Goal: Task Accomplishment & Management: Use online tool/utility

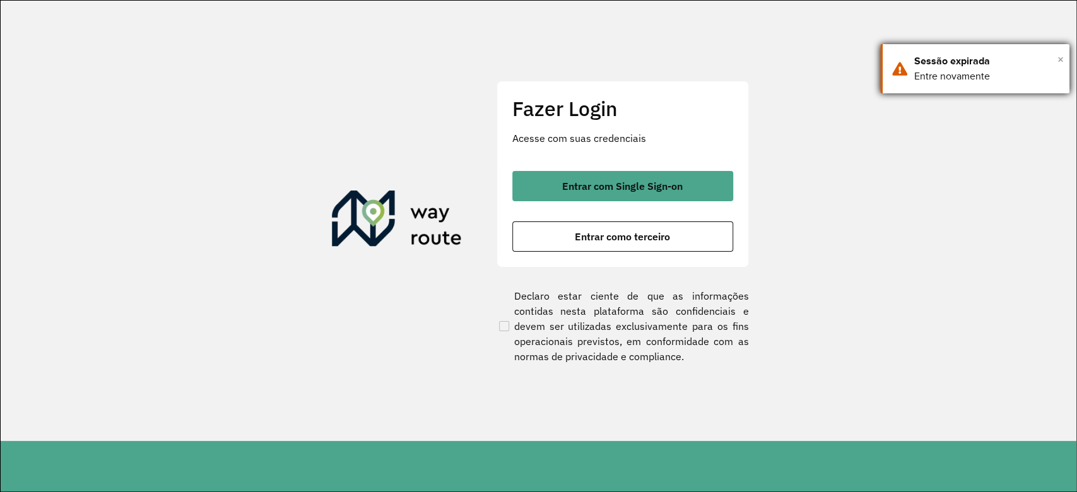
click at [1060, 54] on span "×" at bounding box center [1060, 59] width 6 height 19
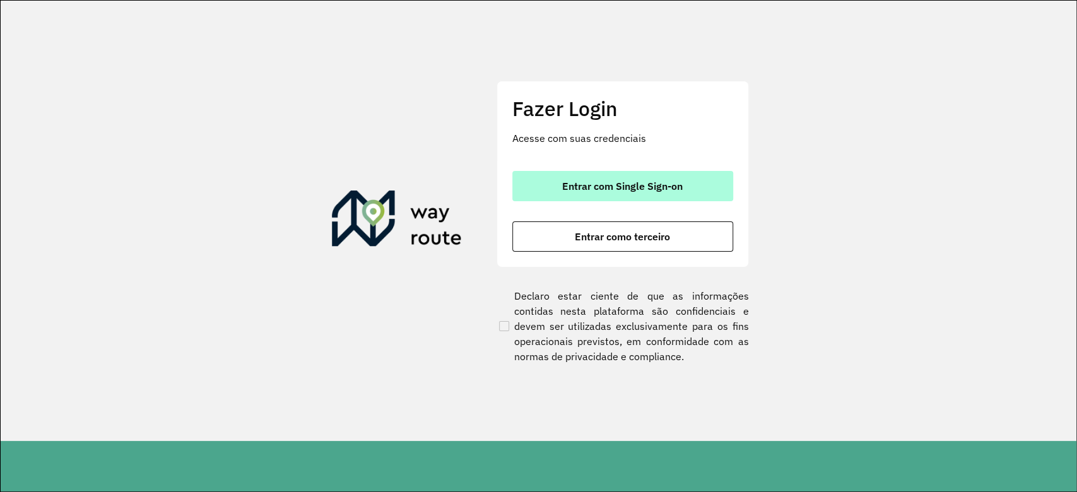
click at [588, 187] on span "Entrar com Single Sign-on" at bounding box center [622, 186] width 120 height 10
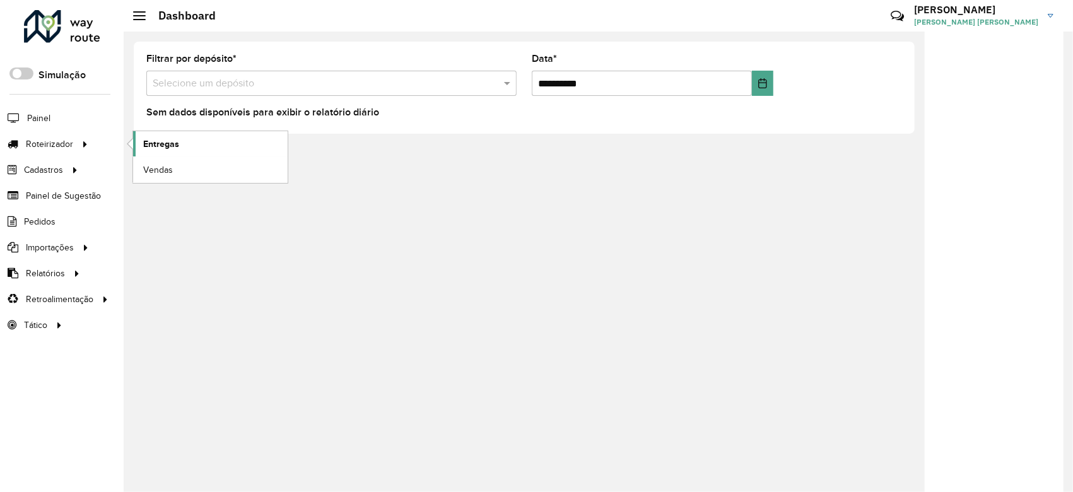
click at [202, 146] on link "Entregas" at bounding box center [210, 143] width 155 height 25
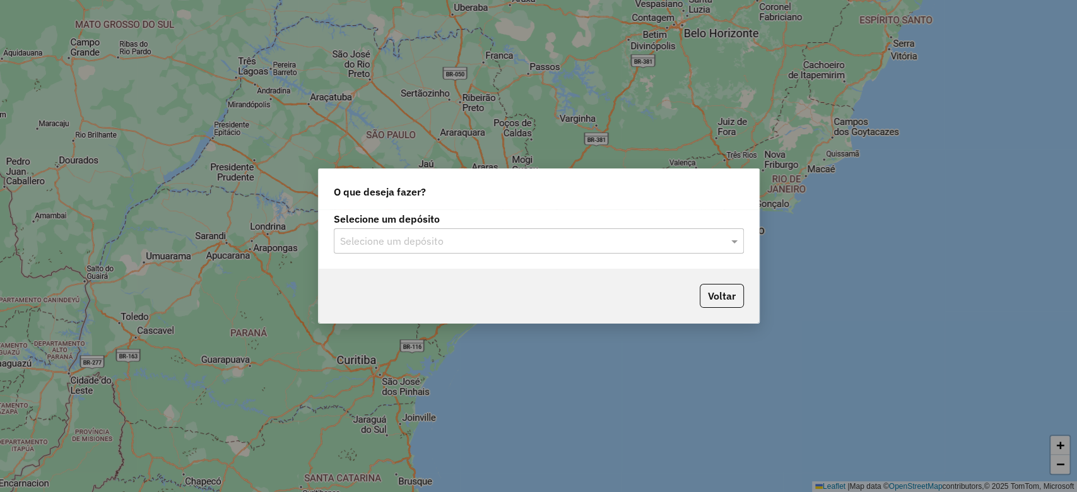
click at [510, 243] on input "text" at bounding box center [526, 241] width 372 height 15
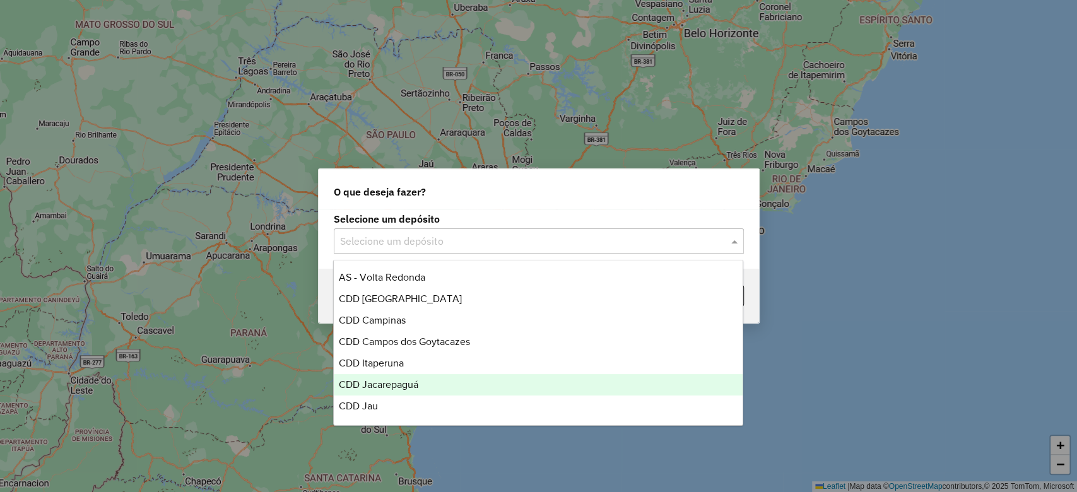
click at [421, 384] on div "CDD Jacarepaguá" at bounding box center [538, 384] width 409 height 21
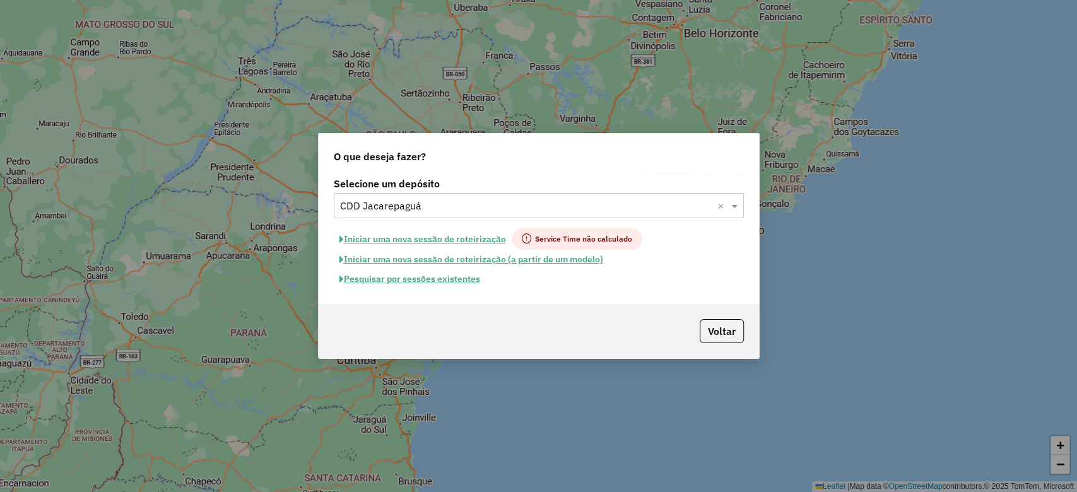
click at [483, 210] on input "text" at bounding box center [526, 206] width 372 height 15
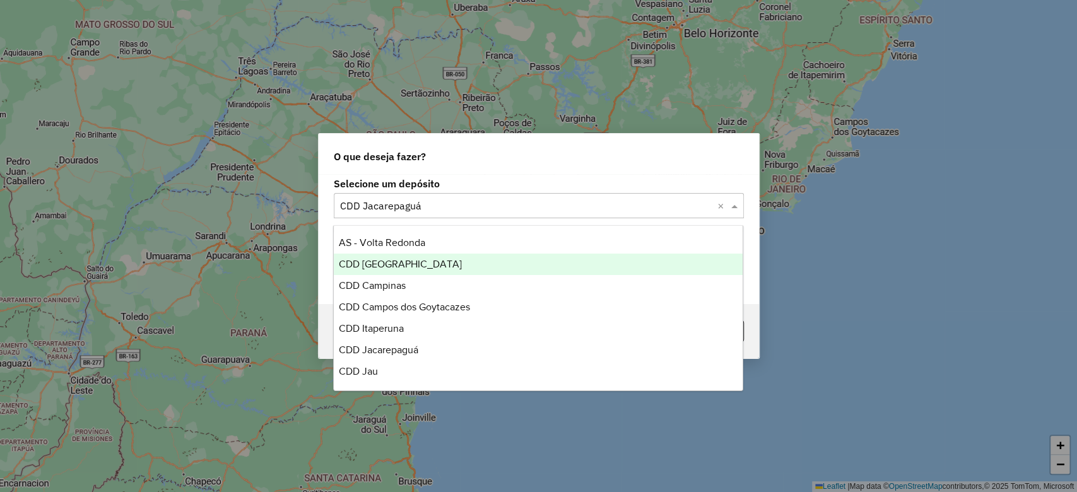
click at [455, 266] on div "CDD Belo Horizonte" at bounding box center [538, 264] width 409 height 21
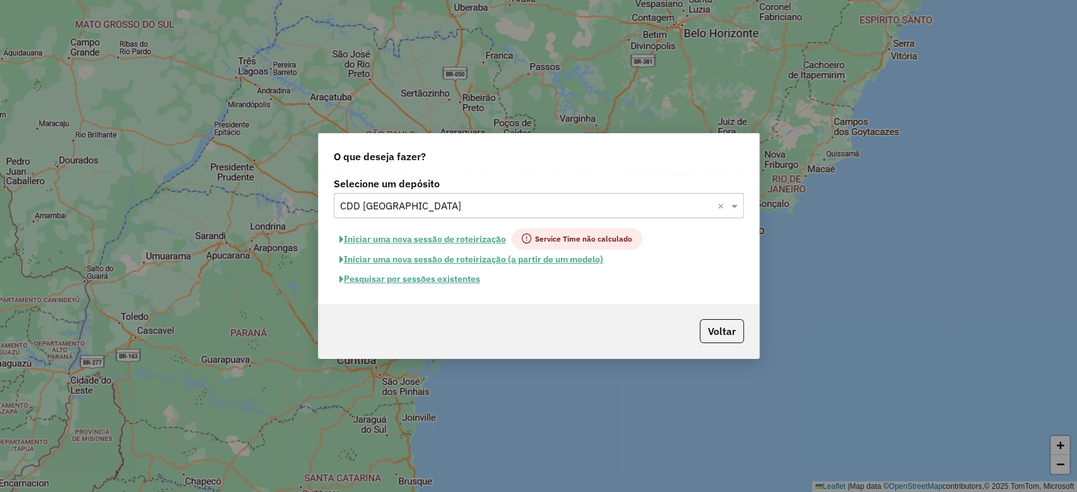
click at [464, 272] on button "Pesquisar por sessões existentes" at bounding box center [410, 279] width 152 height 20
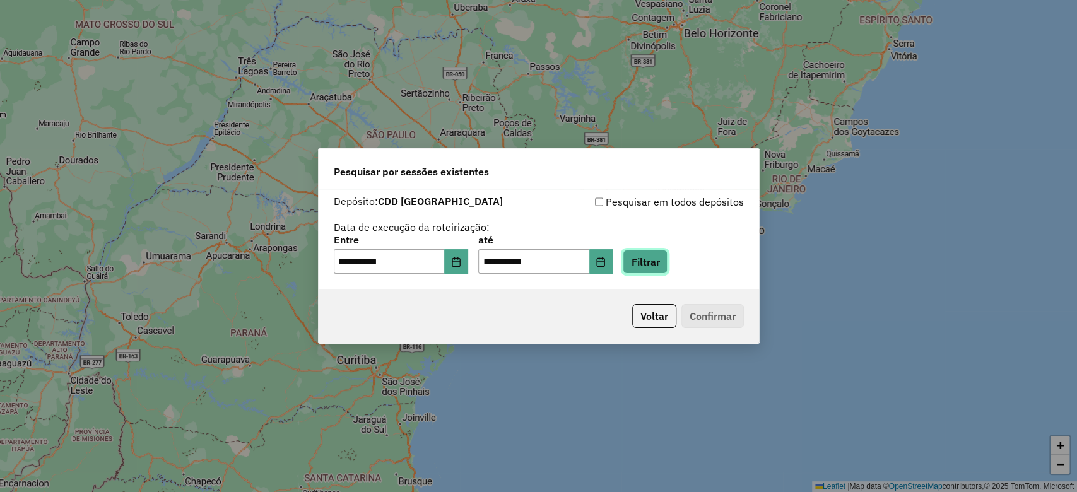
click at [651, 272] on button "Filtrar" at bounding box center [645, 262] width 45 height 24
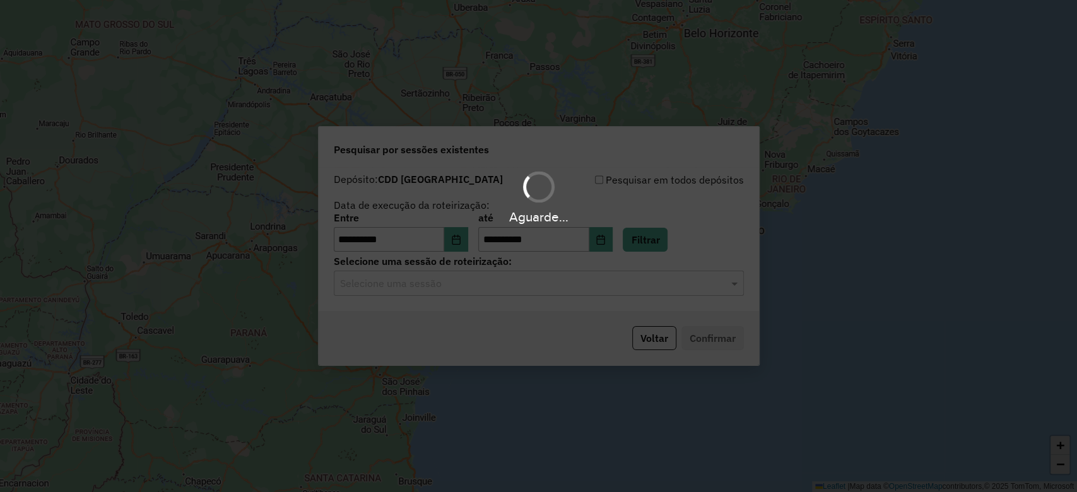
click at [549, 289] on input "text" at bounding box center [526, 283] width 372 height 15
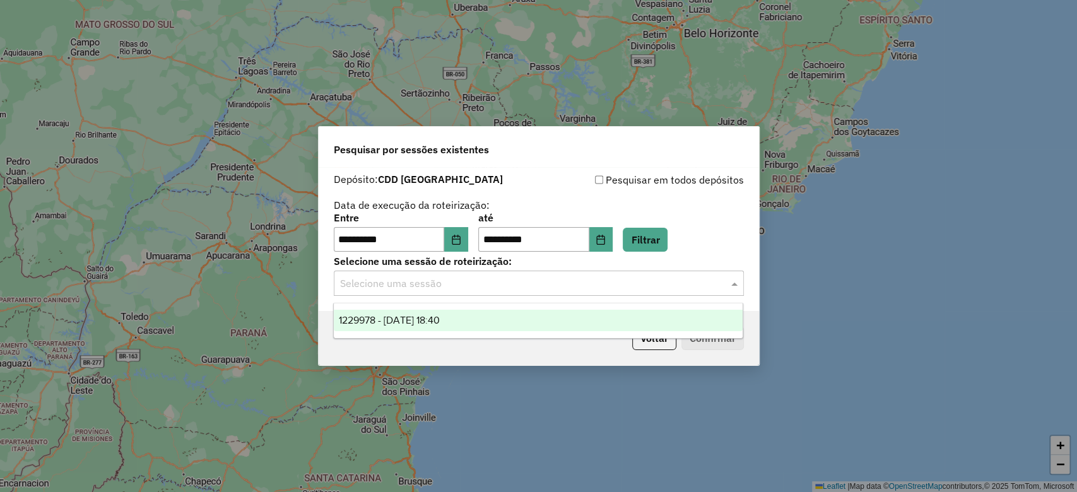
click at [545, 323] on div "1229978 - 15/08/2025 18:40" at bounding box center [538, 320] width 409 height 21
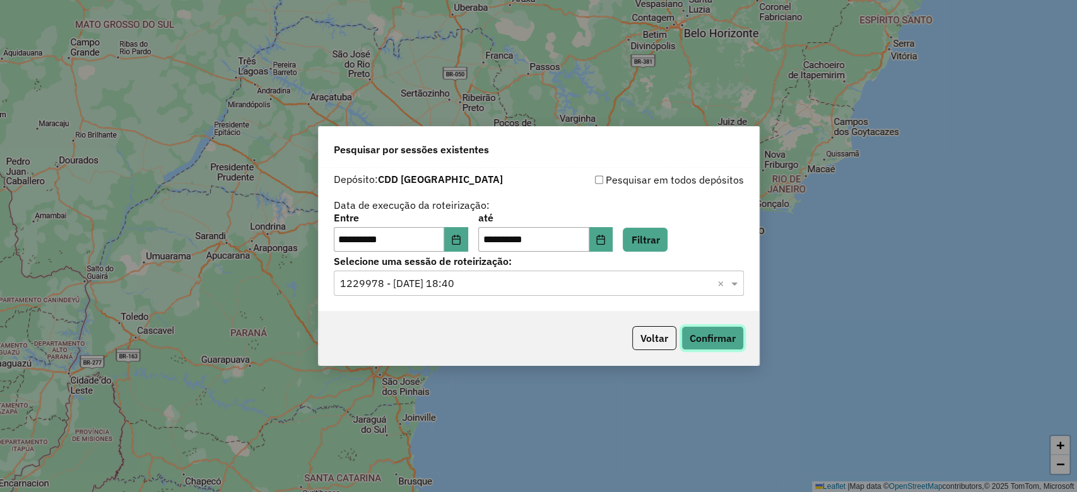
click at [697, 343] on button "Confirmar" at bounding box center [712, 338] width 62 height 24
click at [459, 242] on icon "Choose Date" at bounding box center [456, 240] width 10 height 10
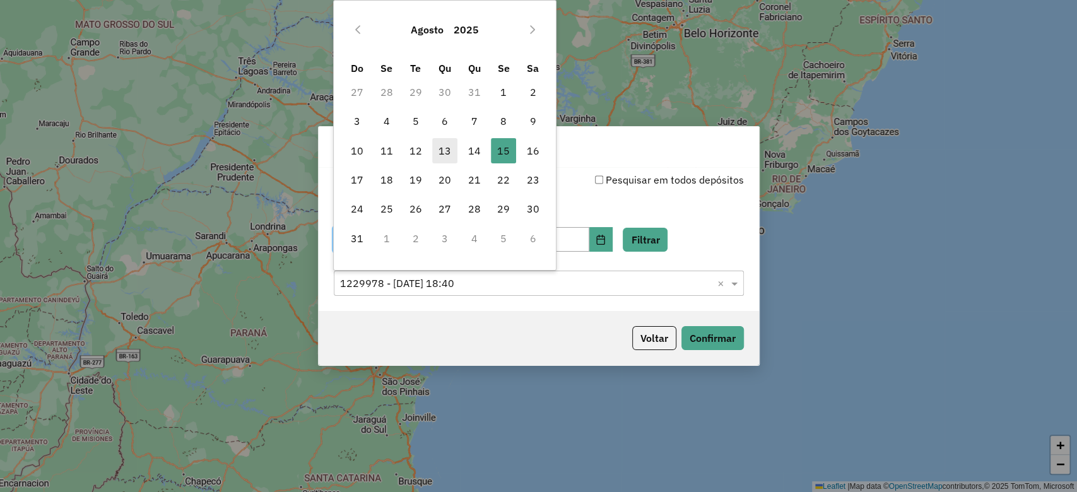
click at [438, 153] on span "13" at bounding box center [444, 150] width 25 height 25
type input "**********"
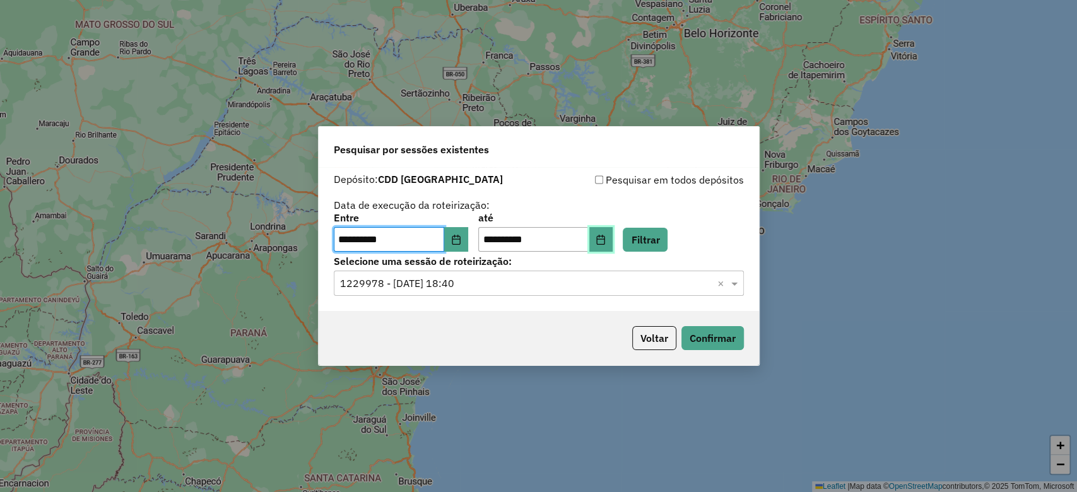
click at [613, 238] on button "Choose Date" at bounding box center [601, 239] width 24 height 25
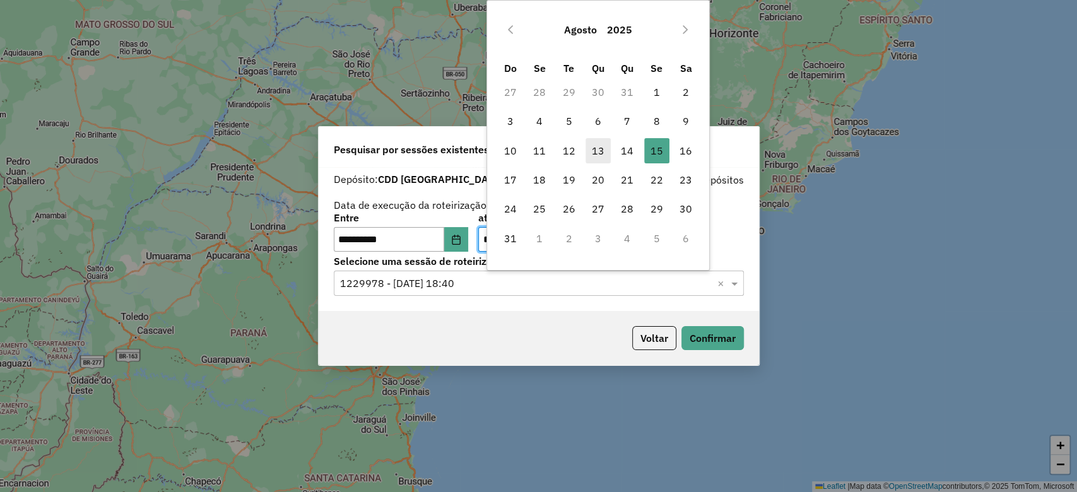
click at [592, 154] on span "13" at bounding box center [597, 150] width 25 height 25
type input "**********"
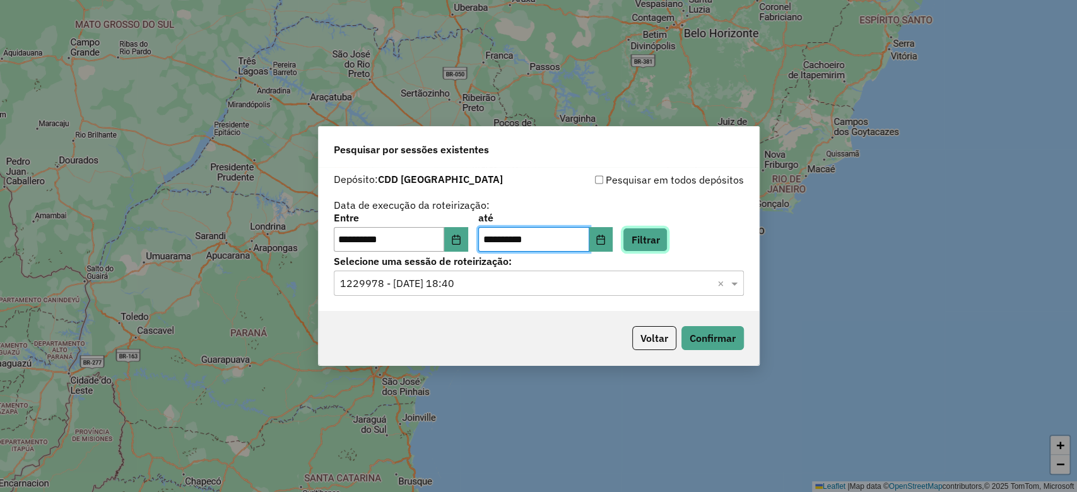
click at [643, 238] on button "Filtrar" at bounding box center [645, 240] width 45 height 24
click at [503, 284] on input "text" at bounding box center [526, 283] width 372 height 15
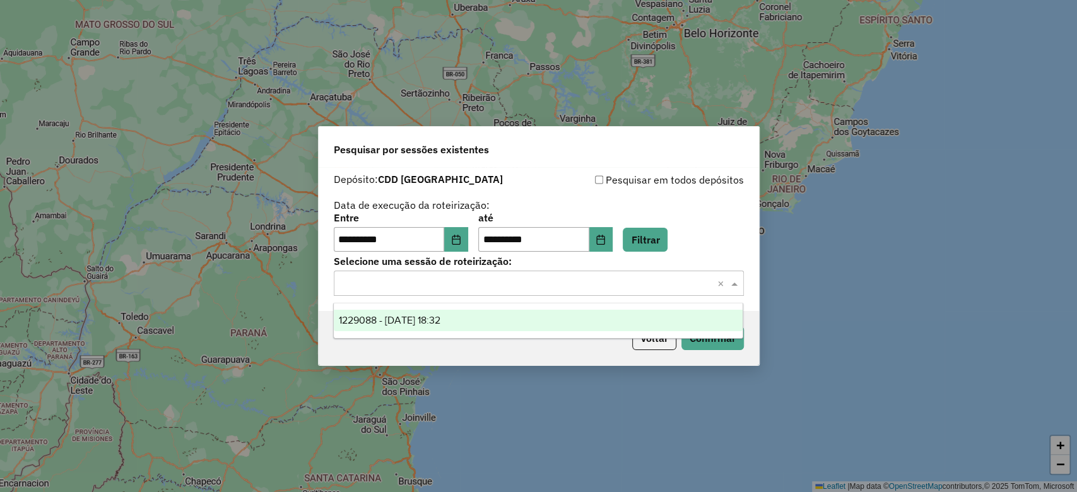
click at [530, 325] on div "1229088 - 13/08/2025 18:32" at bounding box center [538, 320] width 409 height 21
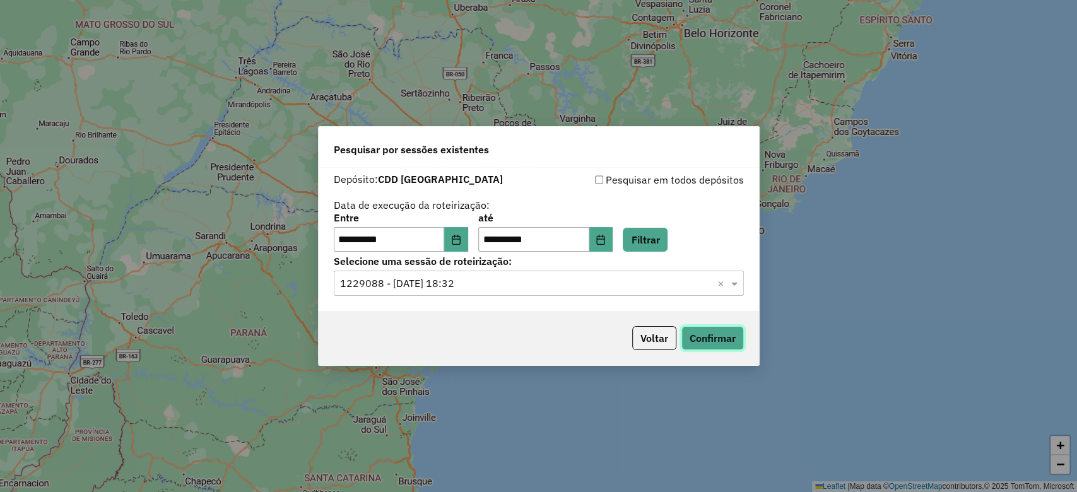
click at [708, 339] on button "Confirmar" at bounding box center [712, 338] width 62 height 24
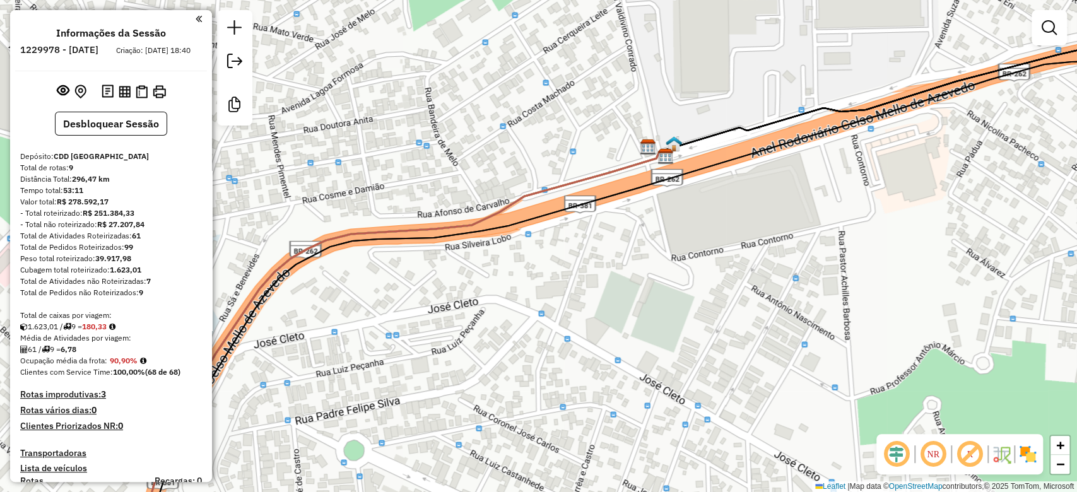
drag, startPoint x: 549, startPoint y: 285, endPoint x: 660, endPoint y: 198, distance: 141.6
click at [660, 198] on div "Janela de atendimento Grade de atendimento Capacidade Transportadoras Veículos …" at bounding box center [538, 246] width 1077 height 492
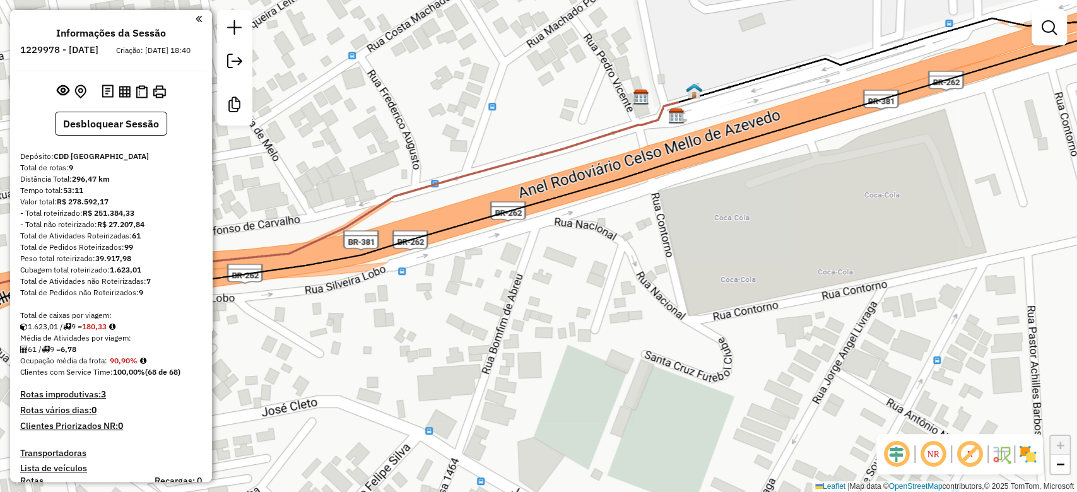
drag, startPoint x: 770, startPoint y: 164, endPoint x: 756, endPoint y: 172, distance: 16.1
click at [756, 172] on div "Janela de atendimento Grade de atendimento Capacidade Transportadoras Veículos …" at bounding box center [538, 246] width 1077 height 492
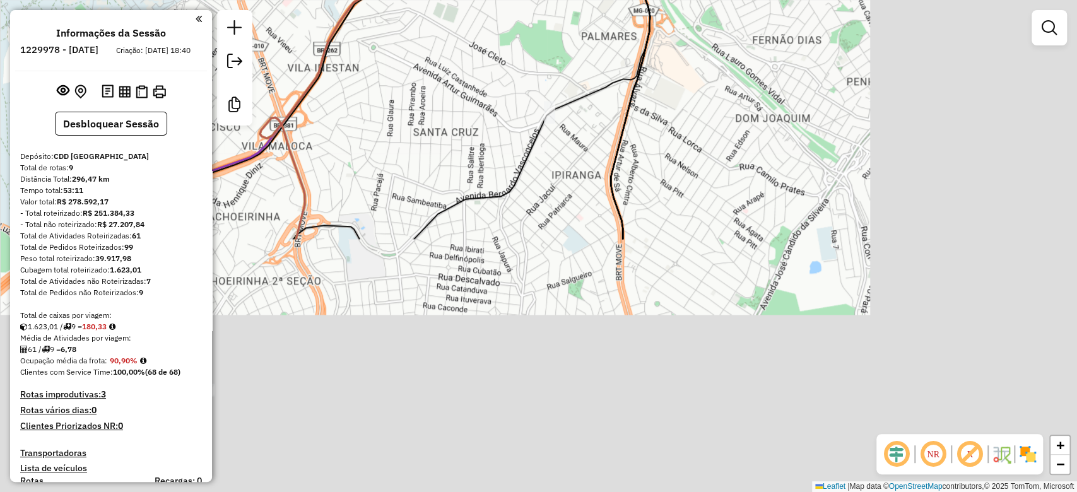
drag, startPoint x: 671, startPoint y: 310, endPoint x: 469, endPoint y: 78, distance: 308.1
click at [464, 58] on div "Janela de atendimento Grade de atendimento Capacidade Transportadoras Veículos …" at bounding box center [538, 246] width 1077 height 492
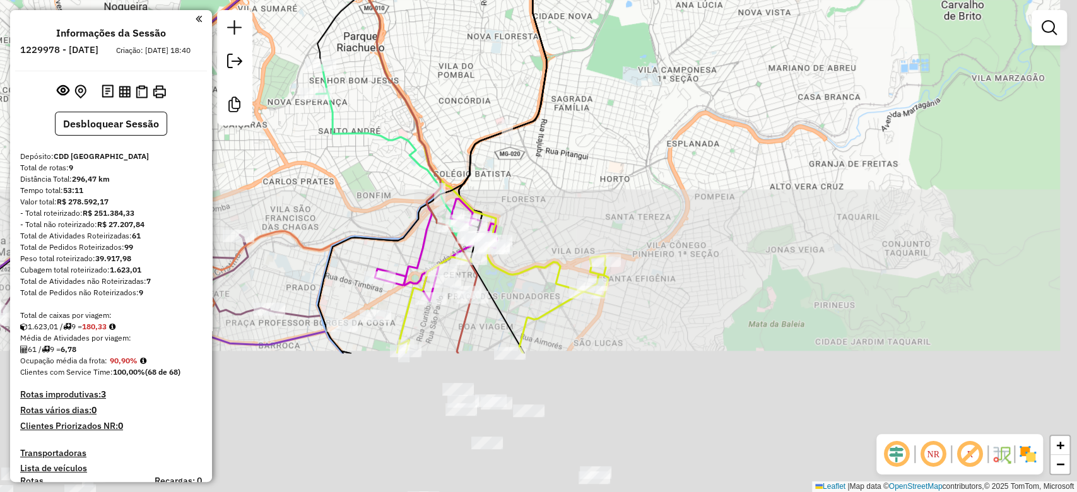
drag, startPoint x: 650, startPoint y: 277, endPoint x: 600, endPoint y: 81, distance: 202.6
click at [600, 81] on div "Janela de atendimento Grade de atendimento Capacidade Transportadoras Veículos …" at bounding box center [538, 246] width 1077 height 492
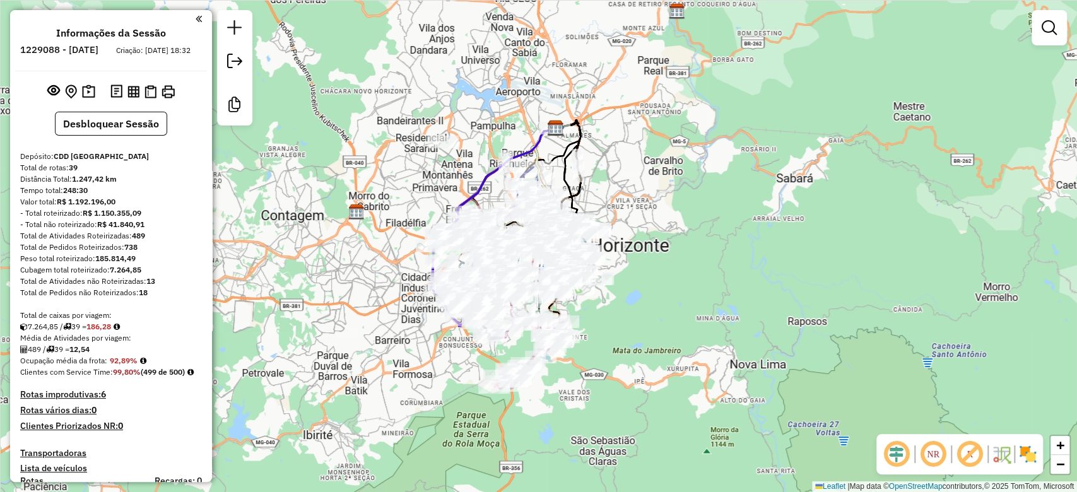
click at [807, 368] on em at bounding box center [896, 454] width 30 height 30
click at [807, 368] on em at bounding box center [969, 454] width 30 height 30
click at [807, 368] on img at bounding box center [1027, 454] width 20 height 20
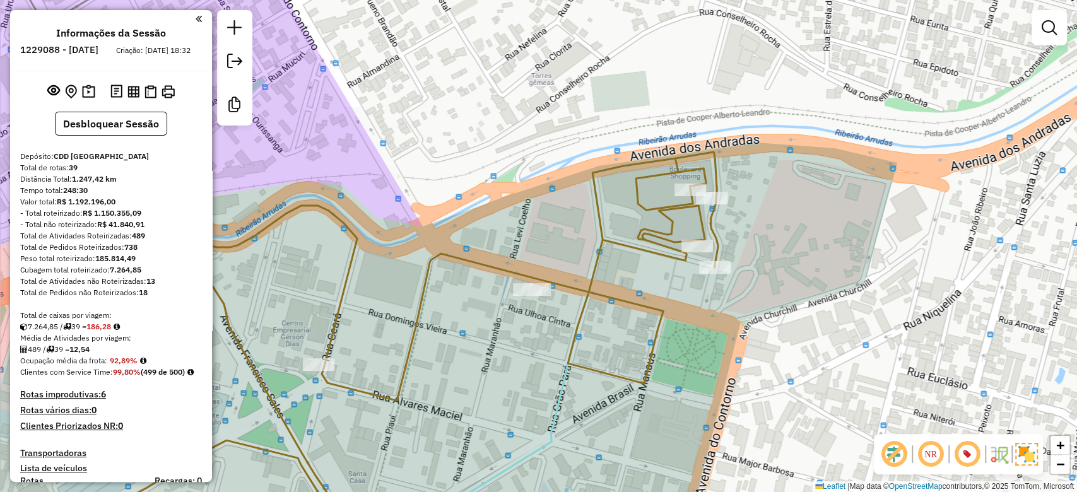
click at [661, 214] on icon at bounding box center [386, 346] width 663 height 389
select select "**********"
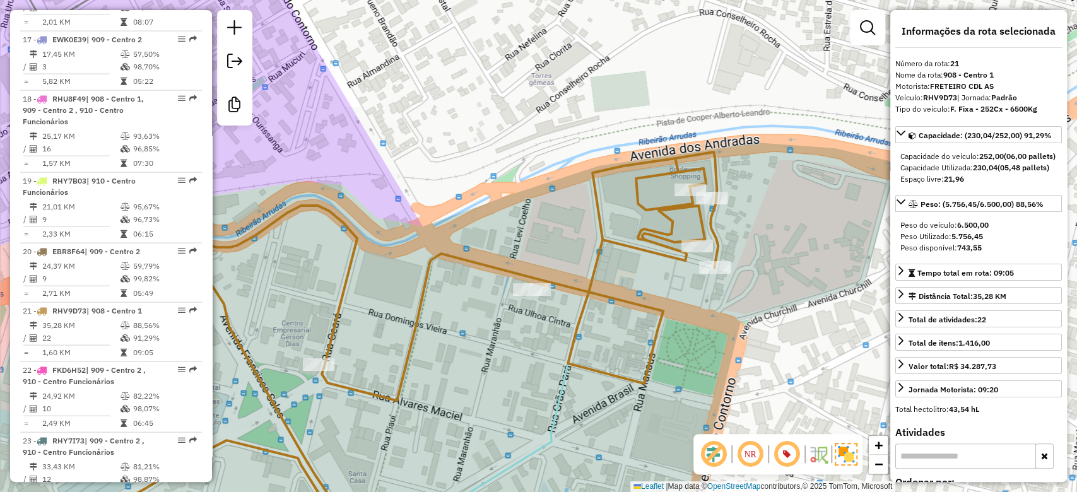
scroll to position [1996, 0]
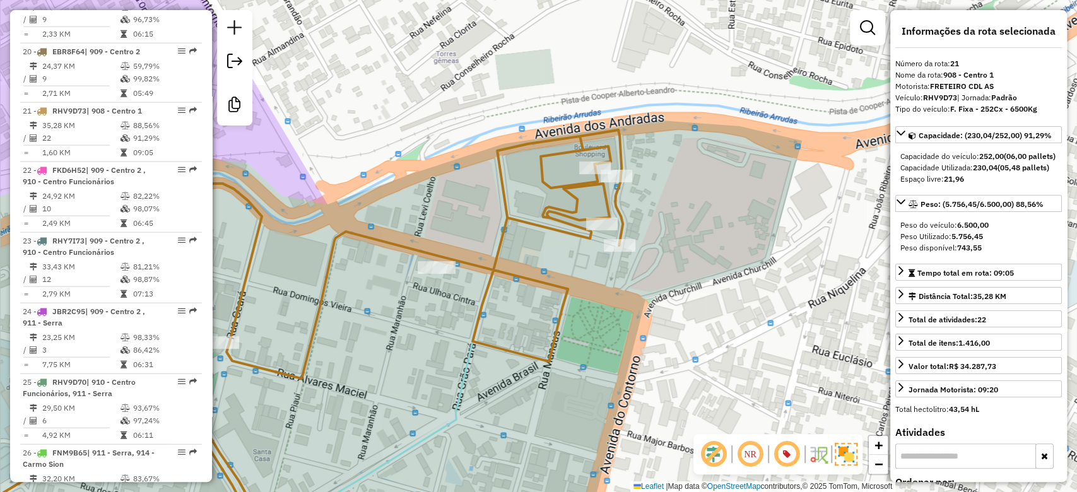
drag, startPoint x: 632, startPoint y: 207, endPoint x: 532, endPoint y: 186, distance: 101.8
click at [532, 186] on icon at bounding box center [291, 324] width 663 height 389
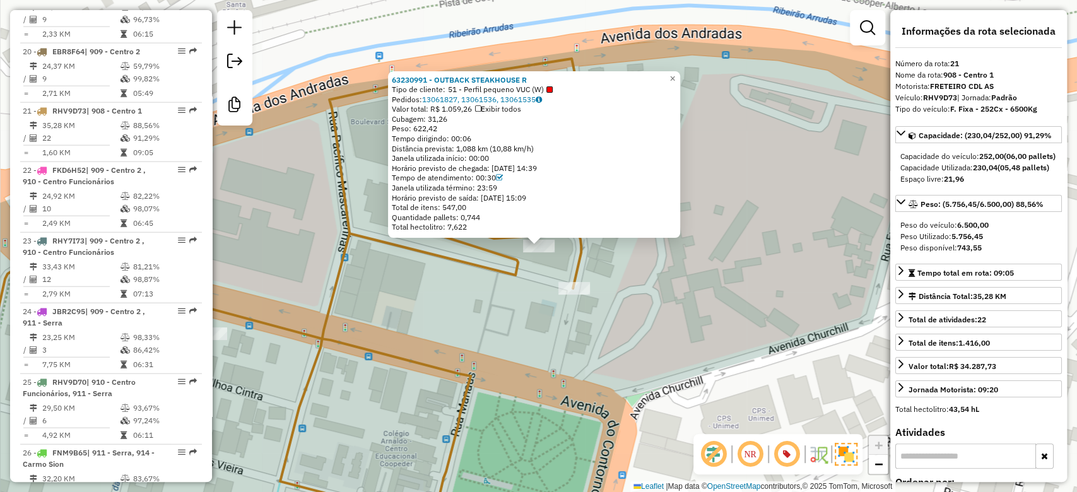
click at [569, 303] on div "63230991 - OUTBACK STEAKHOUSE R Tipo de cliente: 51 - Perfil pequeno VUC (W) Pe…" at bounding box center [538, 246] width 1077 height 492
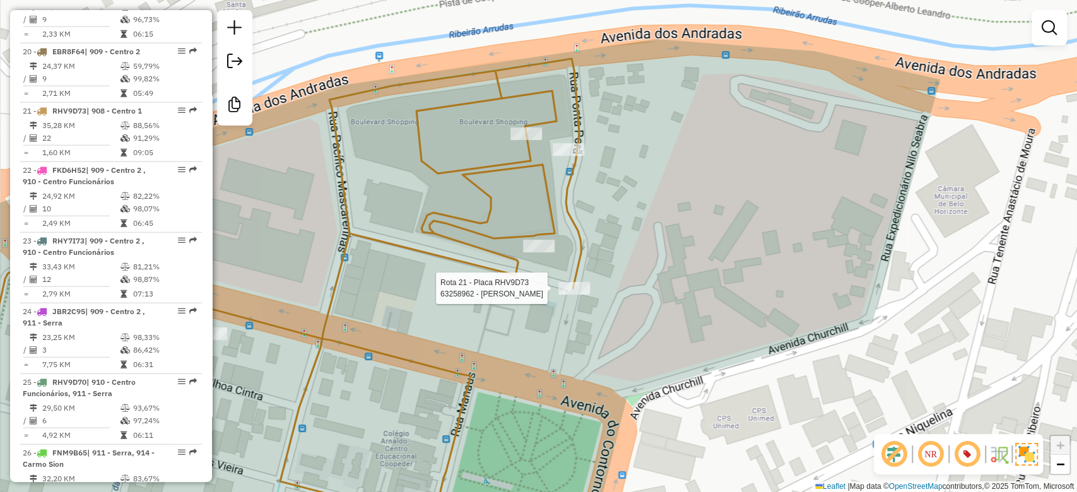
select select "**********"
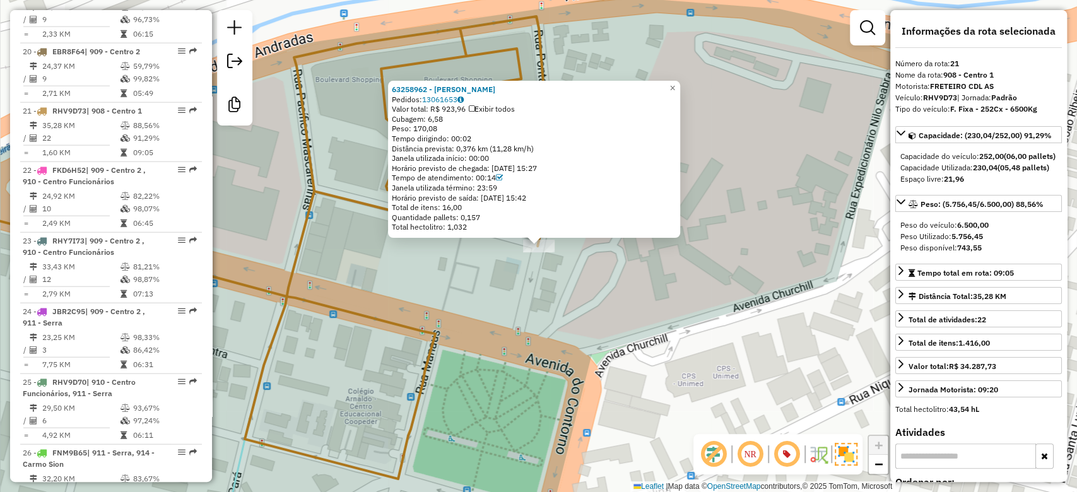
click at [500, 283] on div "63258962 - [PERSON_NAME]: 13061653 Valor total: R$ 923,96 Exibir todos Cubagem:…" at bounding box center [538, 246] width 1077 height 492
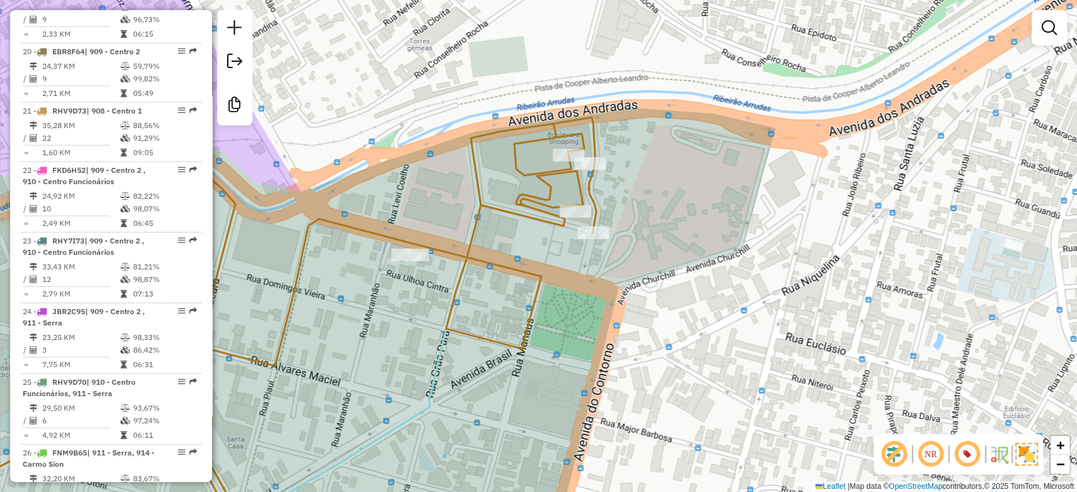
drag, startPoint x: 614, startPoint y: 209, endPoint x: 633, endPoint y: 215, distance: 19.8
click at [633, 215] on div "Janela de atendimento Grade de atendimento Capacidade Transportadoras Veículos …" at bounding box center [538, 246] width 1077 height 492
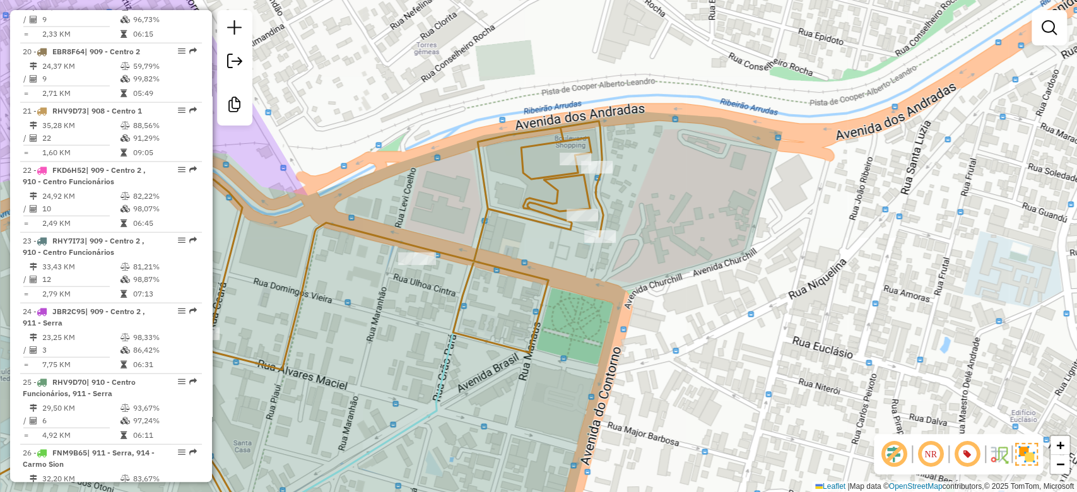
drag, startPoint x: 637, startPoint y: 225, endPoint x: 652, endPoint y: 237, distance: 19.3
click at [652, 237] on div "Janela de atendimento Grade de atendimento Capacidade Transportadoras Veículos …" at bounding box center [538, 246] width 1077 height 492
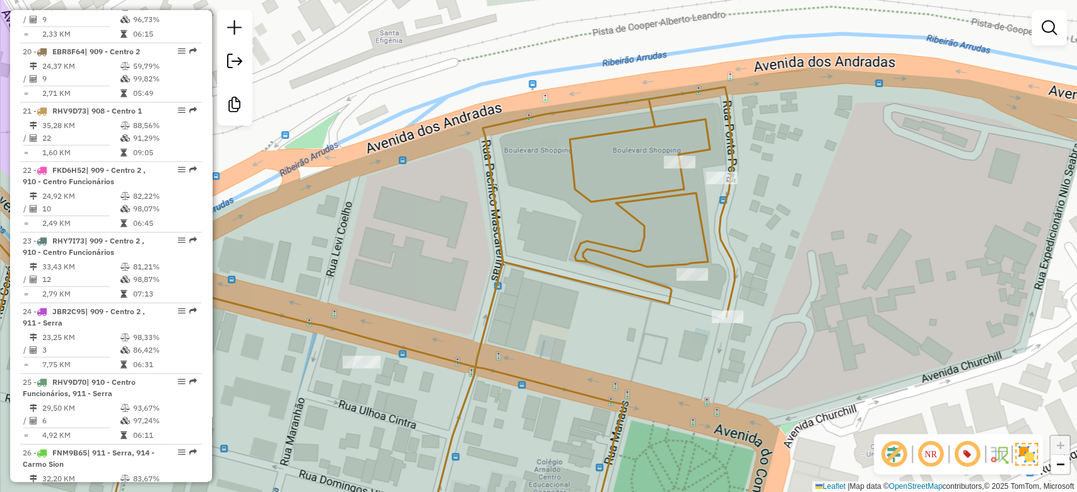
click at [480, 136] on icon at bounding box center [313, 314] width 842 height 454
select select "**********"
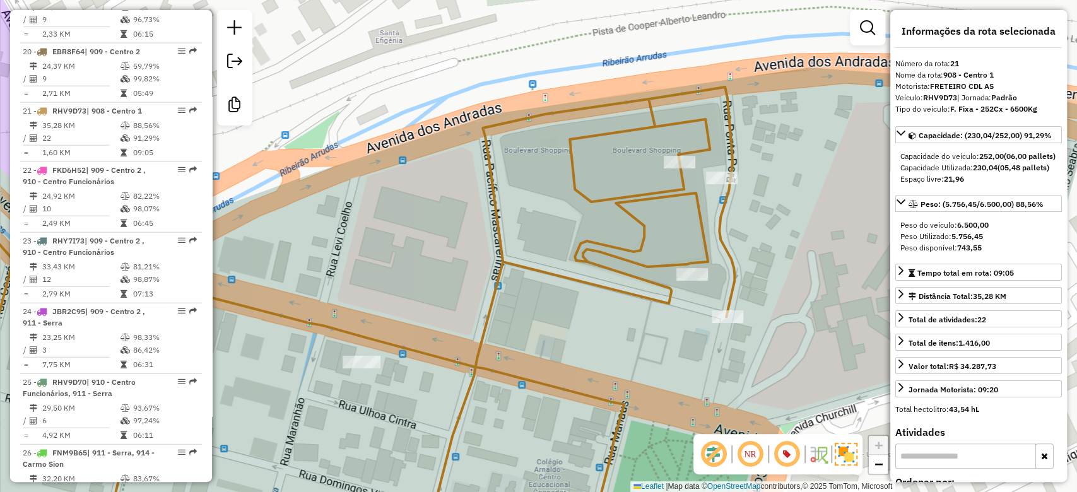
drag, startPoint x: 535, startPoint y: 226, endPoint x: 580, endPoint y: 110, distance: 124.0
click at [580, 111] on div "Janela de atendimento Grade de atendimento Capacidade Transportadoras Veículos …" at bounding box center [538, 246] width 1077 height 492
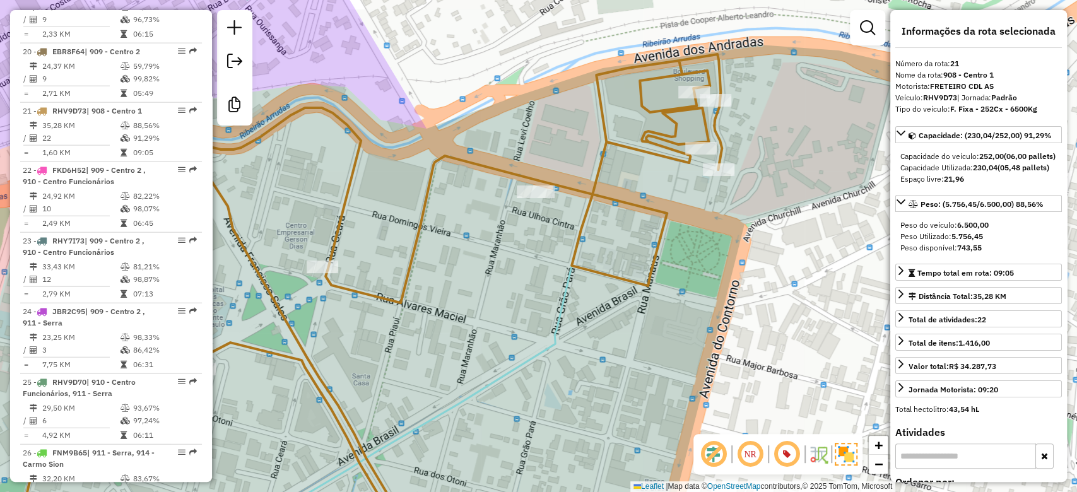
drag, startPoint x: 500, startPoint y: 129, endPoint x: 559, endPoint y: 131, distance: 59.3
click at [559, 131] on div "Janela de atendimento Grade de atendimento Capacidade Transportadoras Veículos …" at bounding box center [538, 246] width 1077 height 492
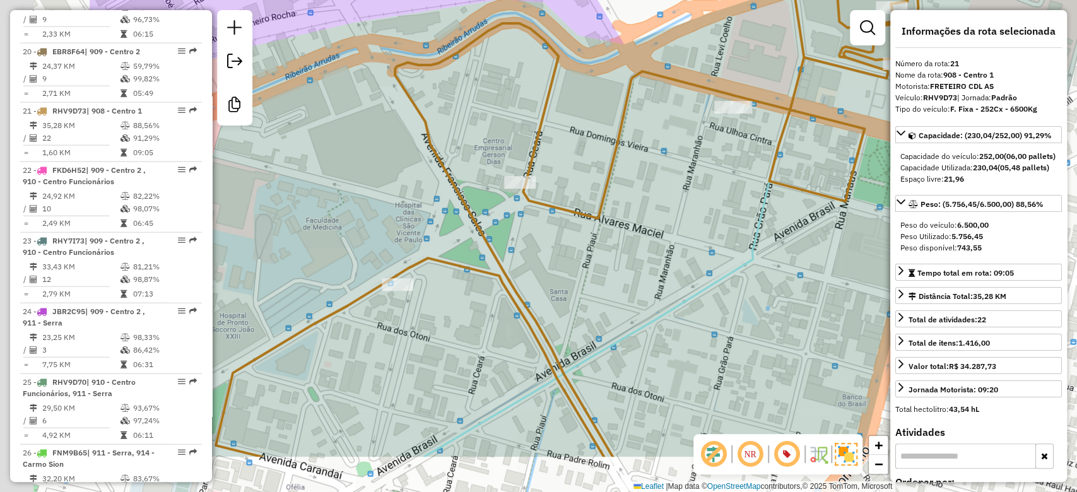
drag, startPoint x: 477, startPoint y: 220, endPoint x: 671, endPoint y: 137, distance: 210.8
click at [671, 137] on div "Janela de atendimento Grade de atendimento Capacidade Transportadoras Veículos …" at bounding box center [538, 246] width 1077 height 492
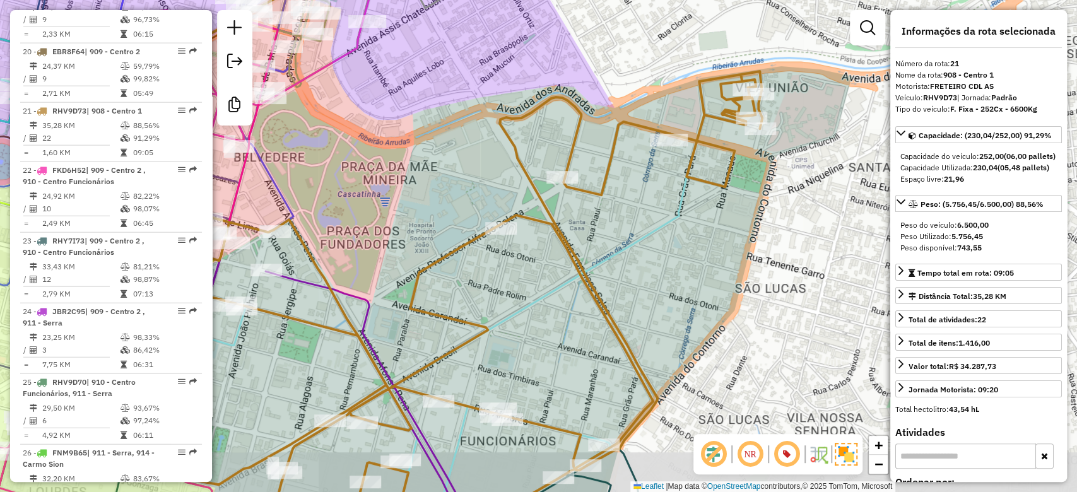
drag, startPoint x: 618, startPoint y: 247, endPoint x: 618, endPoint y: 233, distance: 13.9
click at [618, 233] on div "Janela de atendimento Grade de atendimento Capacidade Transportadoras Veículos …" at bounding box center [538, 246] width 1077 height 492
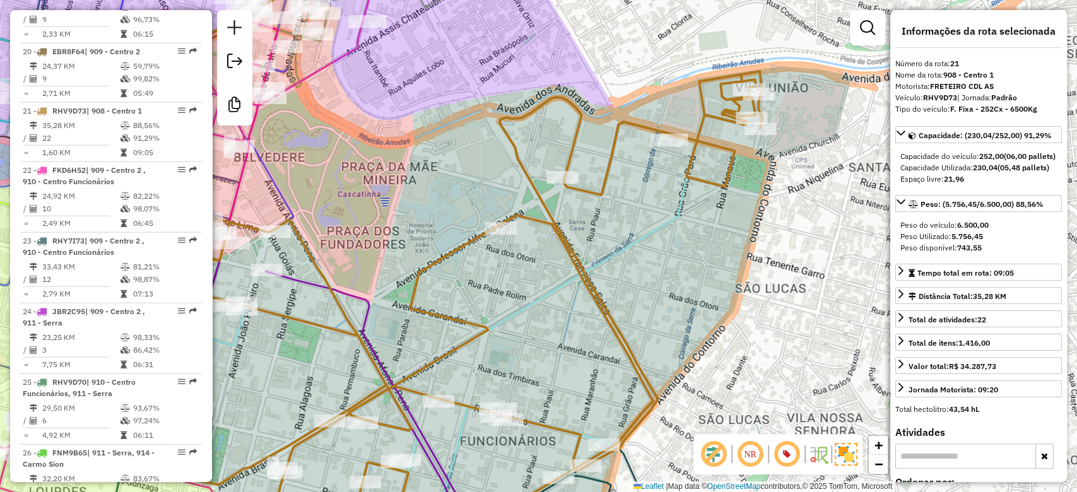
click at [561, 236] on icon at bounding box center [409, 261] width 705 height 560
drag, startPoint x: 676, startPoint y: 237, endPoint x: 700, endPoint y: 216, distance: 31.7
click at [700, 216] on div "Janela de atendimento Grade de atendimento Capacidade Transportadoras Veículos …" at bounding box center [538, 246] width 1077 height 492
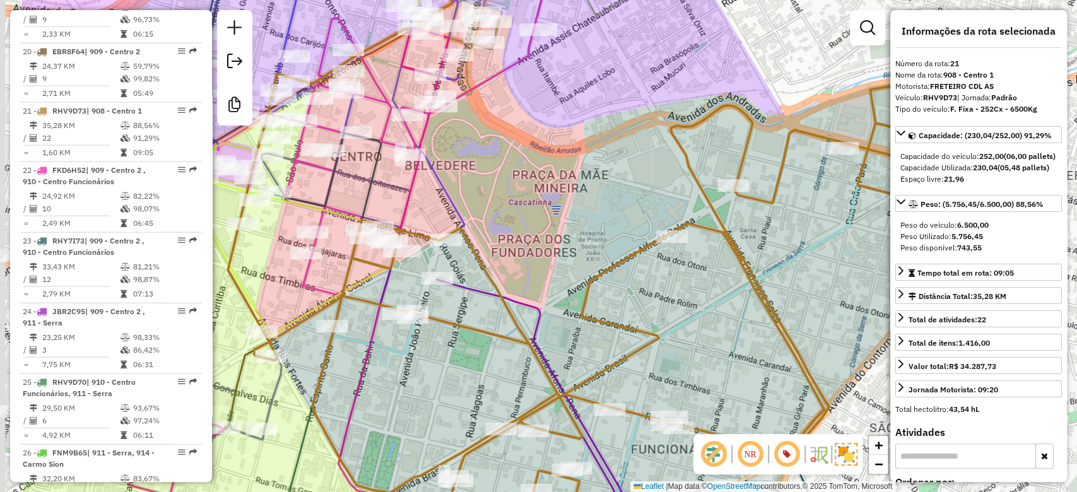
drag, startPoint x: 510, startPoint y: 201, endPoint x: 641, endPoint y: 198, distance: 131.2
click at [641, 198] on div "Janela de atendimento Grade de atendimento Capacidade Transportadoras Veículos …" at bounding box center [538, 246] width 1077 height 492
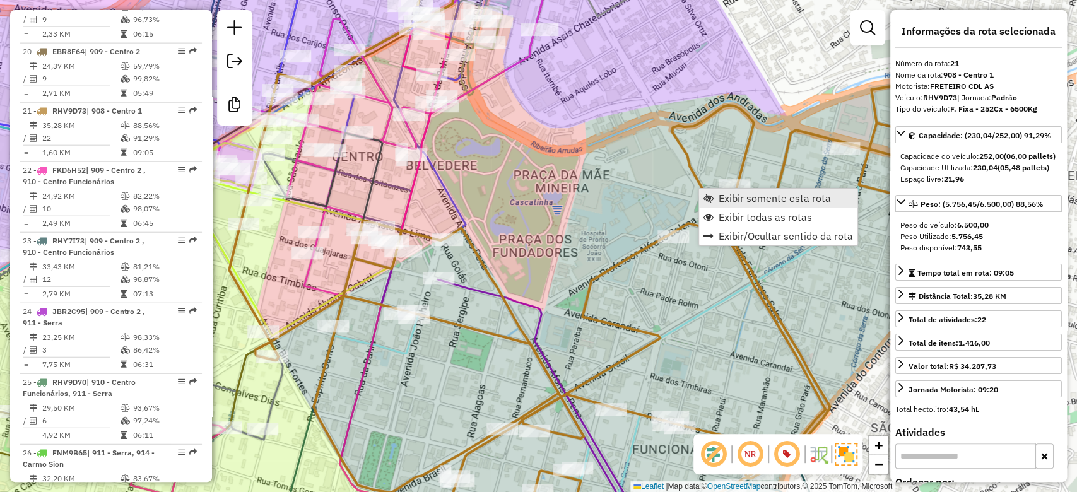
click at [722, 196] on span "Exibir somente esta rota" at bounding box center [774, 198] width 112 height 10
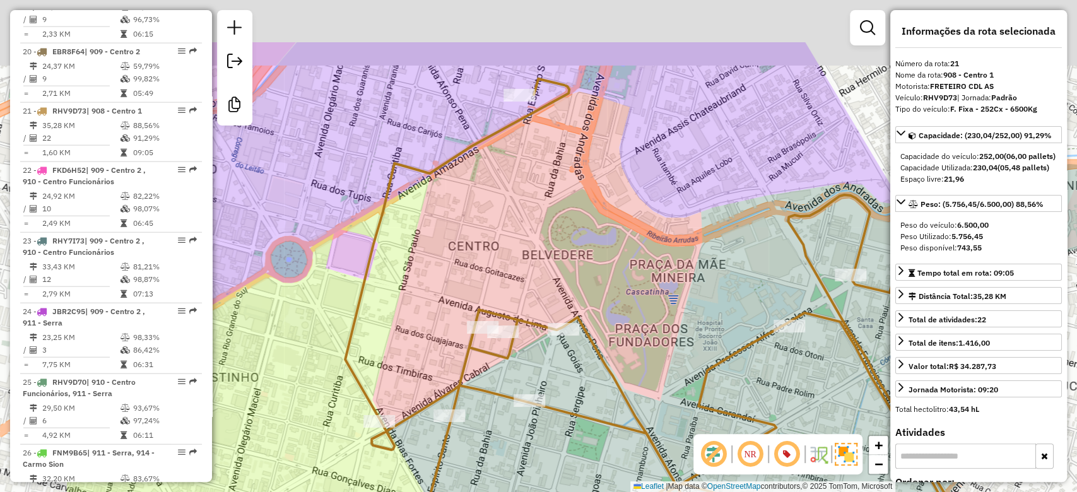
drag, startPoint x: 564, startPoint y: 202, endPoint x: 737, endPoint y: 296, distance: 196.7
click at [740, 296] on div "Janela de atendimento Grade de atendimento Capacidade Transportadoras Veículos …" at bounding box center [538, 246] width 1077 height 492
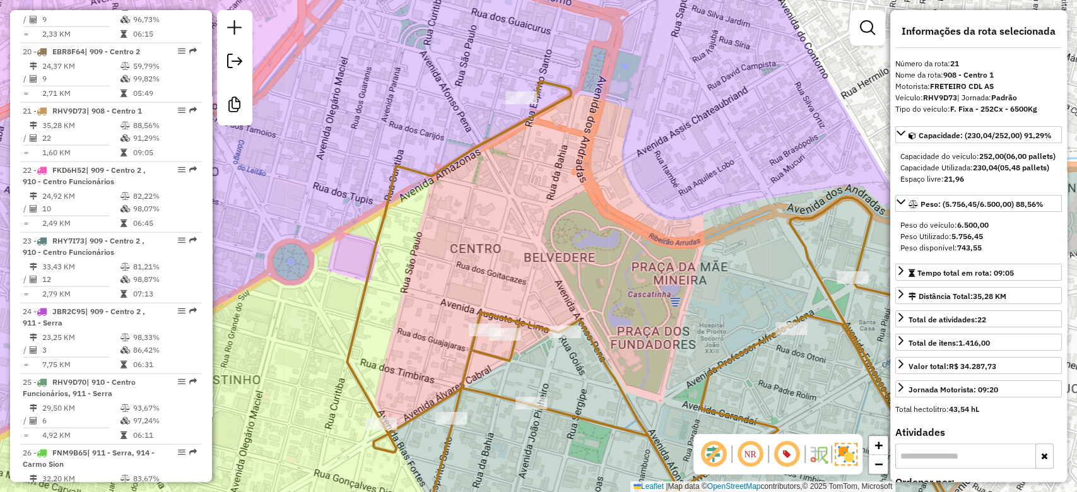
drag, startPoint x: 674, startPoint y: 267, endPoint x: 653, endPoint y: 259, distance: 22.7
click at [658, 263] on div "Janela de atendimento Grade de atendimento Capacidade Transportadoras Veículos …" at bounding box center [538, 246] width 1077 height 492
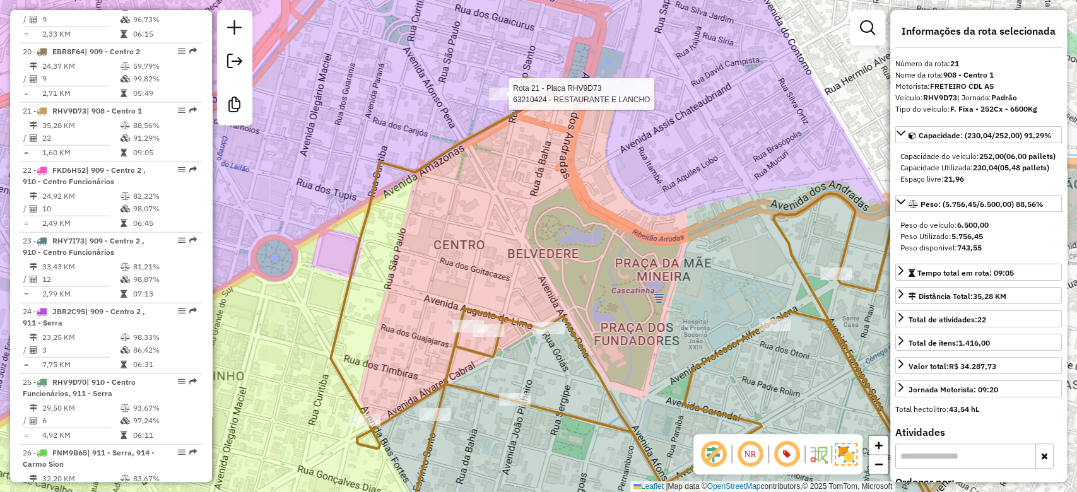
click at [505, 100] on div at bounding box center [505, 94] width 32 height 13
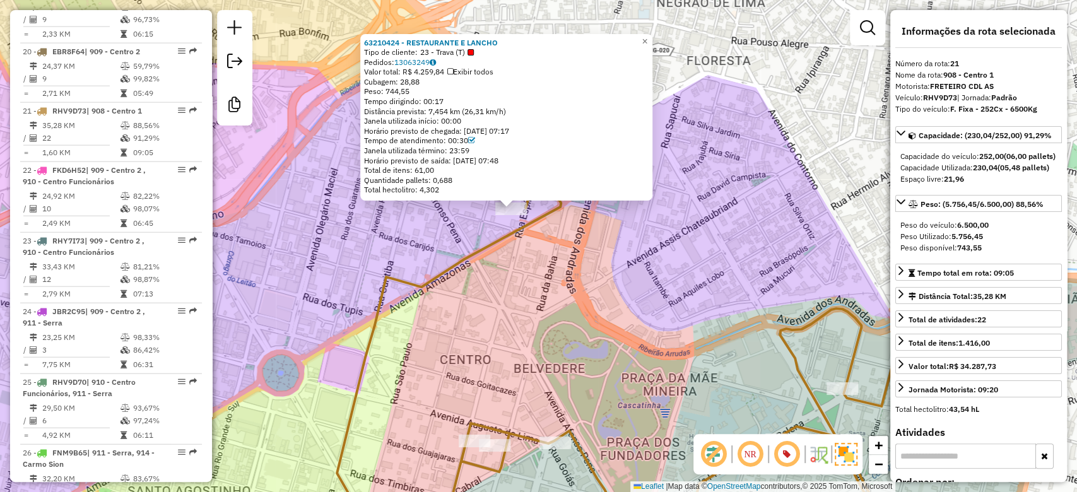
drag, startPoint x: 602, startPoint y: 386, endPoint x: 562, endPoint y: 337, distance: 63.6
click at [562, 337] on div "63210424 - RESTAURANTE E LANCHO Tipo de cliente: 23 - Trava (T) Pedidos: 130632…" at bounding box center [538, 246] width 1077 height 492
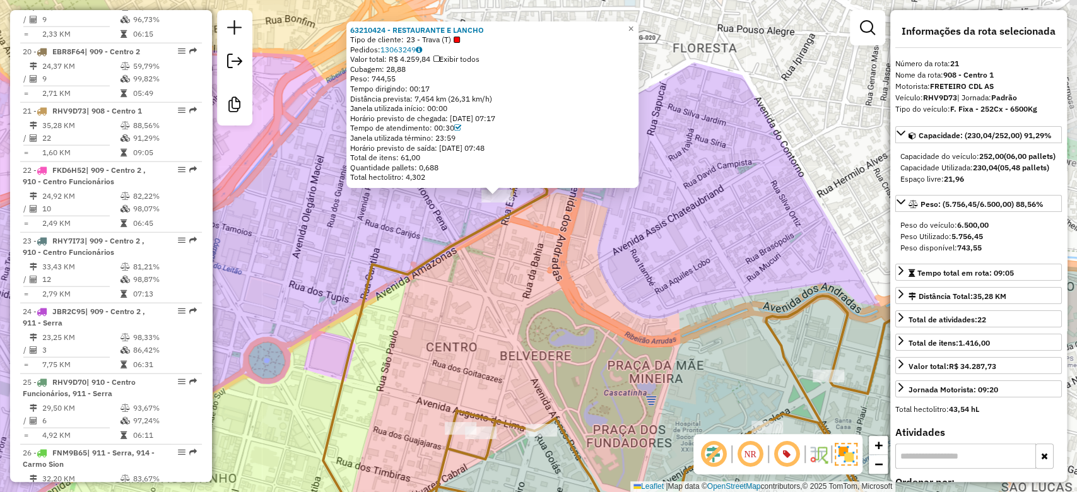
click at [562, 337] on div "63210424 - RESTAURANTE E LANCHO Tipo de cliente: 23 - Trava (T) Pedidos: 130632…" at bounding box center [538, 246] width 1077 height 492
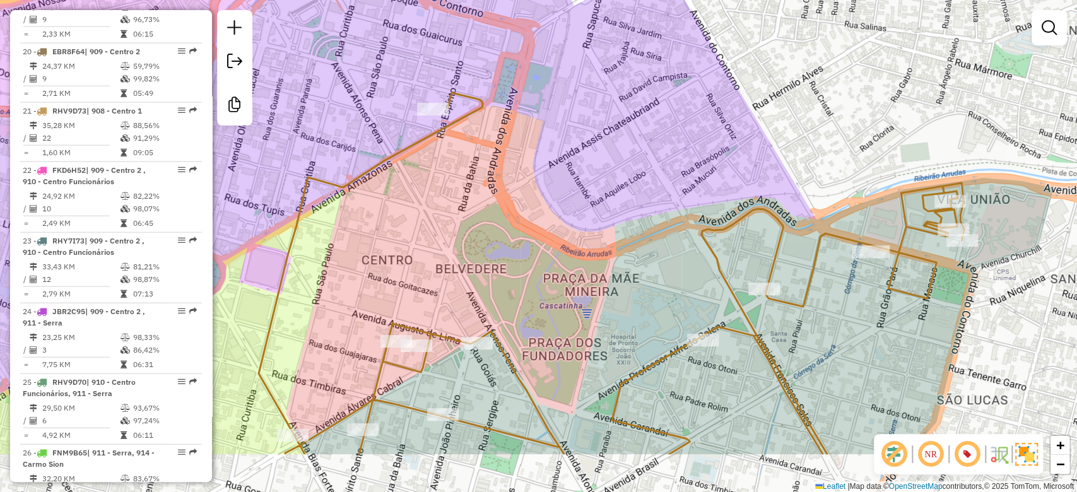
drag, startPoint x: 617, startPoint y: 386, endPoint x: 489, endPoint y: 234, distance: 198.4
click at [489, 234] on div "Janela de atendimento Grade de atendimento Capacidade Transportadoras Veículos …" at bounding box center [538, 246] width 1077 height 492
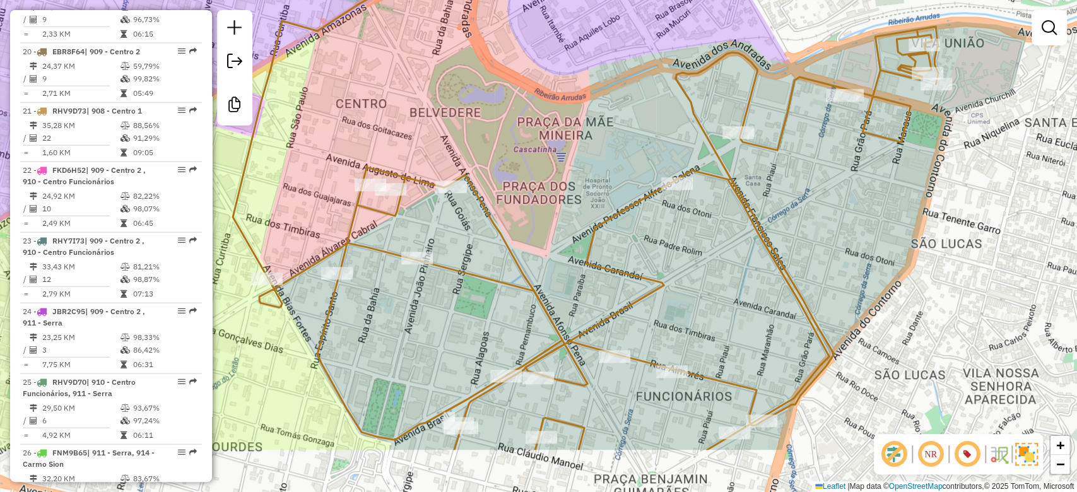
drag, startPoint x: 539, startPoint y: 252, endPoint x: 590, endPoint y: 144, distance: 119.4
click at [590, 144] on div "Janela de atendimento Grade de atendimento Capacidade Transportadoras Veículos …" at bounding box center [538, 246] width 1077 height 492
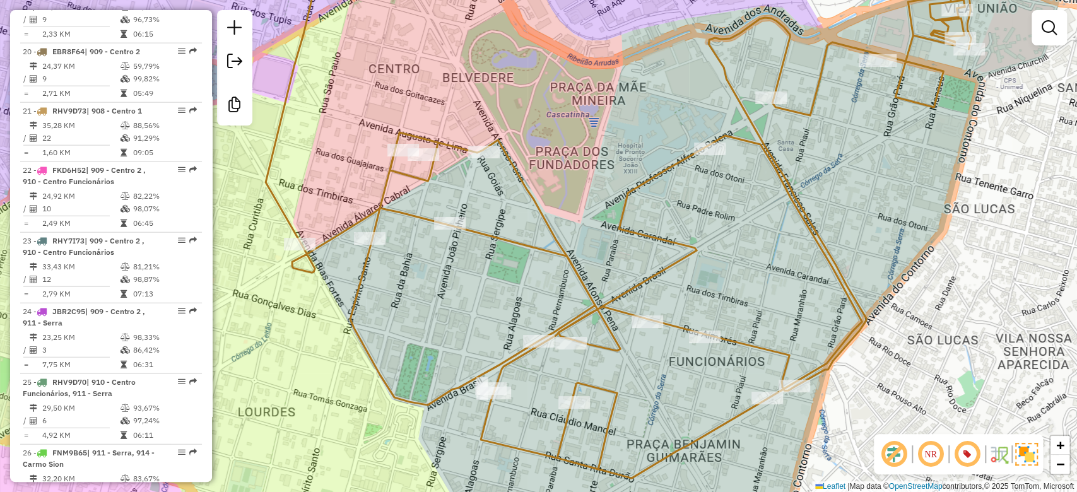
drag, startPoint x: 594, startPoint y: 110, endPoint x: 592, endPoint y: 146, distance: 35.3
click at [592, 146] on div "Janela de atendimento Grade de atendimento Capacidade Transportadoras Veículos …" at bounding box center [538, 246] width 1077 height 492
drag, startPoint x: 592, startPoint y: 146, endPoint x: 647, endPoint y: 249, distance: 116.3
click at [647, 249] on div "Janela de atendimento Grade de atendimento Capacidade Transportadoras Veículos …" at bounding box center [538, 246] width 1077 height 492
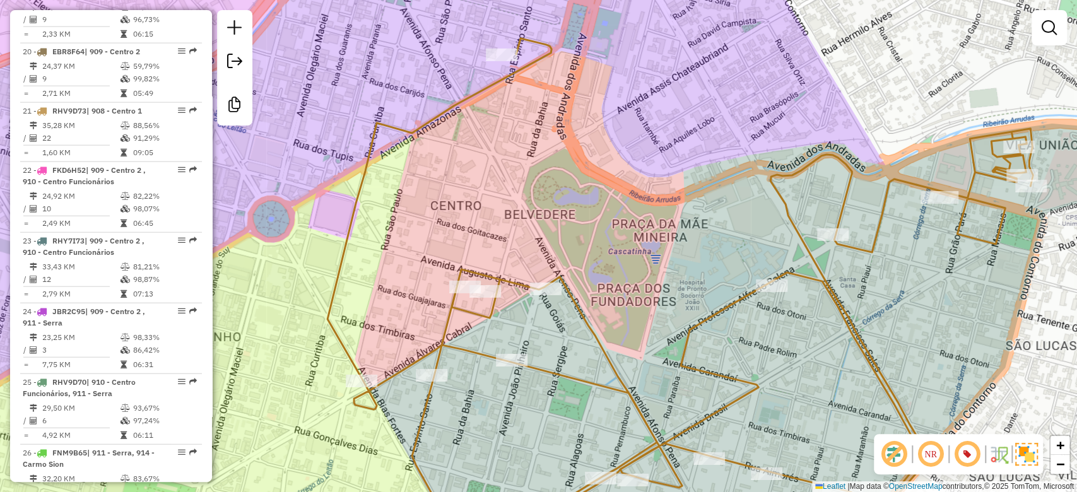
drag, startPoint x: 657, startPoint y: 219, endPoint x: 661, endPoint y: 230, distance: 11.4
click at [661, 230] on div "Janela de atendimento Grade de atendimento Capacidade Transportadoras Veículos …" at bounding box center [538, 246] width 1077 height 492
click at [660, 232] on div "Janela de atendimento Grade de atendimento Capacidade Transportadoras Veículos …" at bounding box center [538, 246] width 1077 height 492
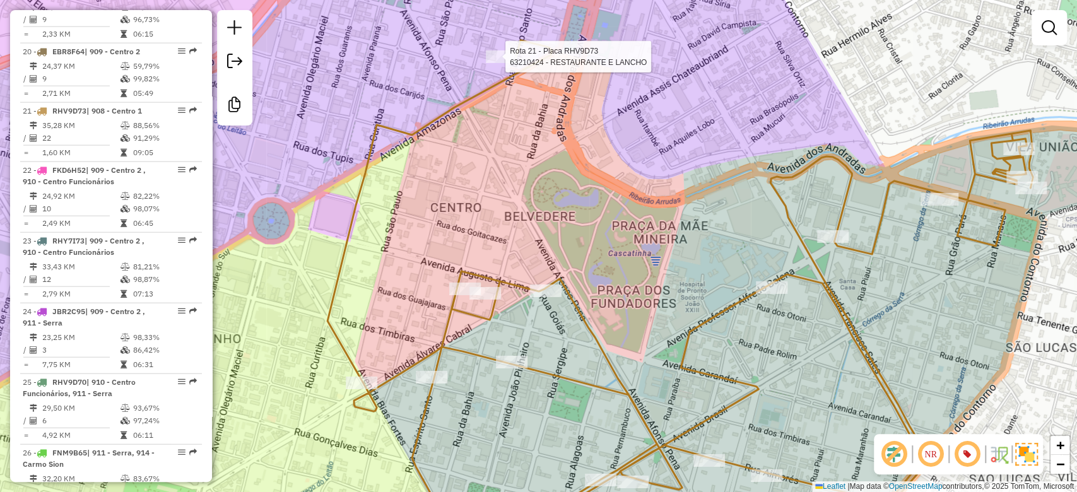
select select "**********"
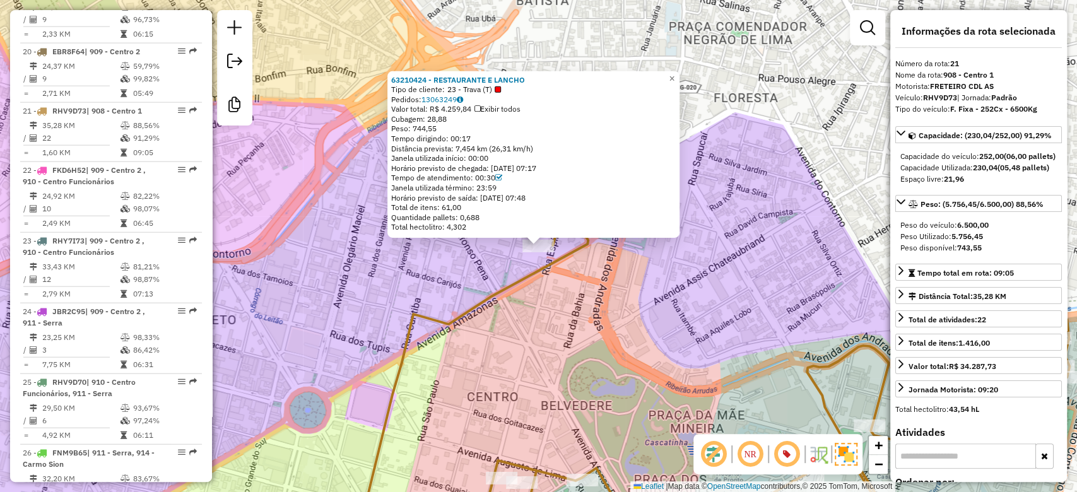
click at [608, 326] on div "63210424 - RESTAURANTE E LANCHO Tipo de cliente: 23 - Trava (T) Pedidos: 130632…" at bounding box center [538, 246] width 1077 height 492
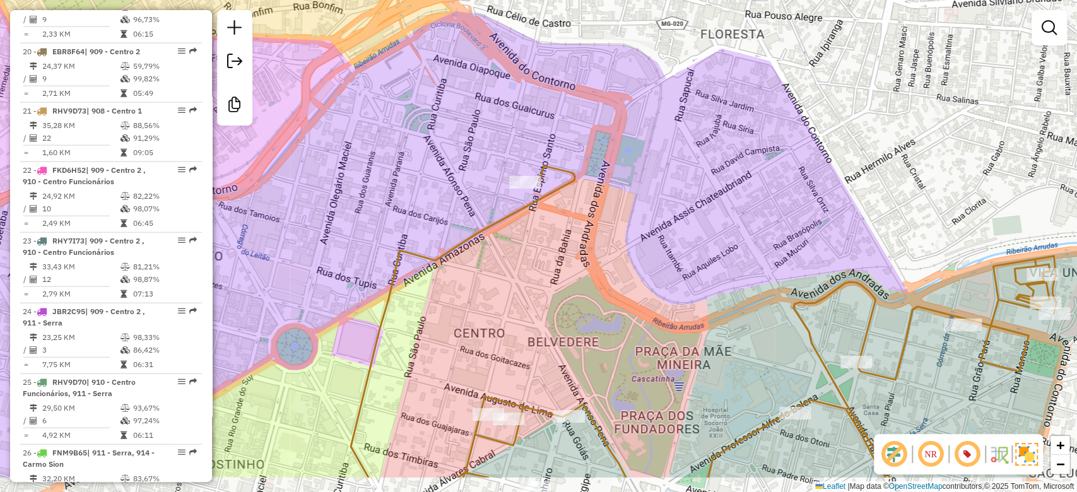
drag, startPoint x: 665, startPoint y: 395, endPoint x: 651, endPoint y: 327, distance: 68.9
click at [651, 327] on div "Janela de atendimento Grade de atendimento Capacidade Transportadoras Veículos …" at bounding box center [538, 246] width 1077 height 492
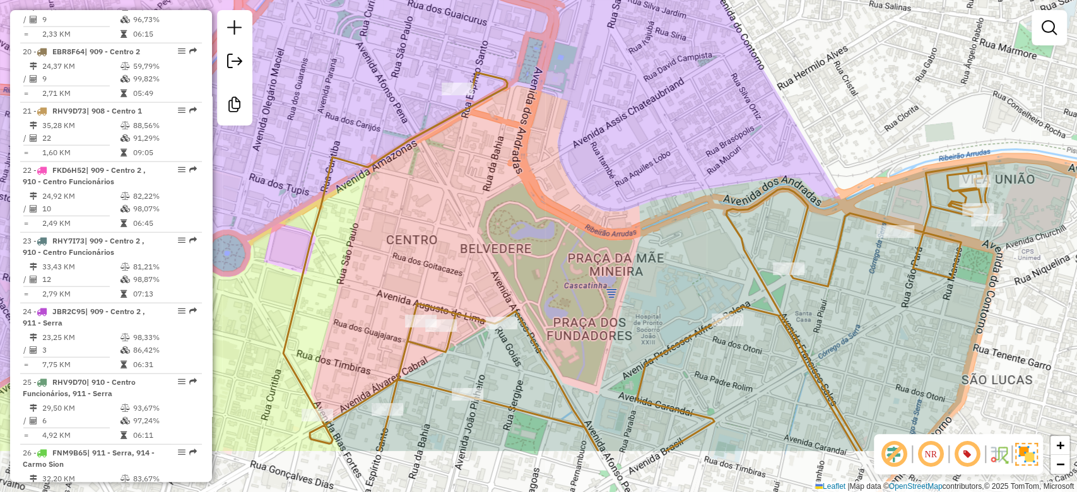
drag, startPoint x: 672, startPoint y: 370, endPoint x: 595, endPoint y: 270, distance: 126.4
click at [595, 270] on div "Janela de atendimento Grade de atendimento Capacidade Transportadoras Veículos …" at bounding box center [538, 246] width 1077 height 492
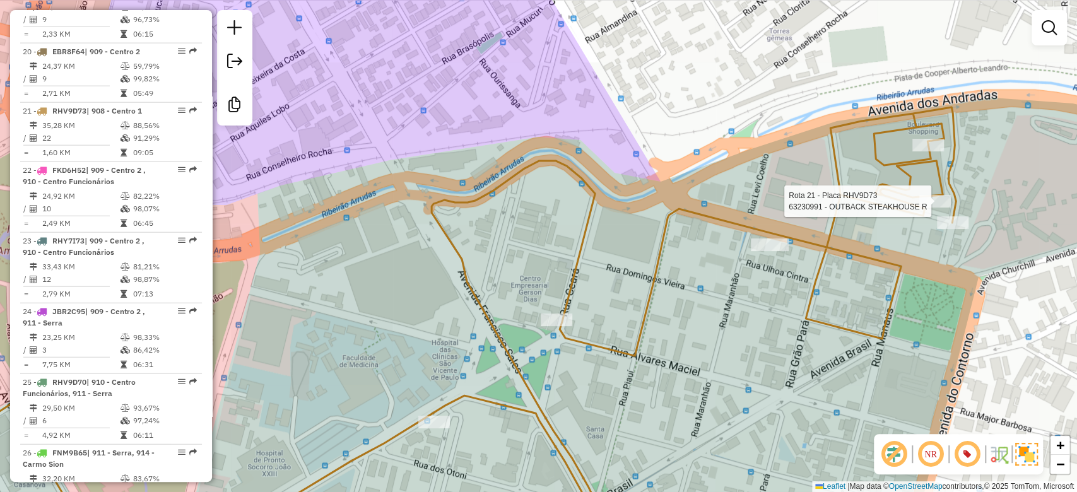
select select "**********"
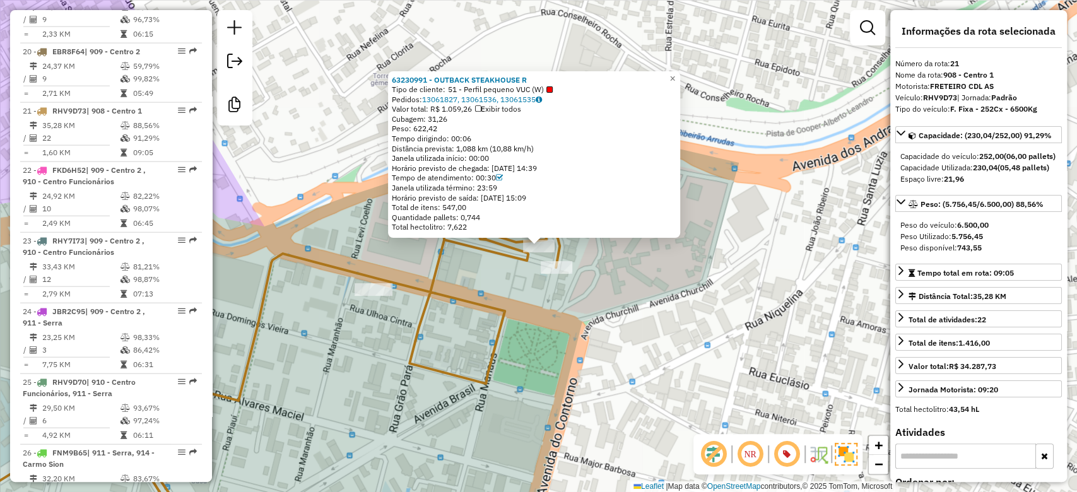
click at [505, 293] on div "63230991 - OUTBACK STEAKHOUSE R Tipo de cliente: 51 - Perfil pequeno VUC (W) Pe…" at bounding box center [538, 246] width 1077 height 492
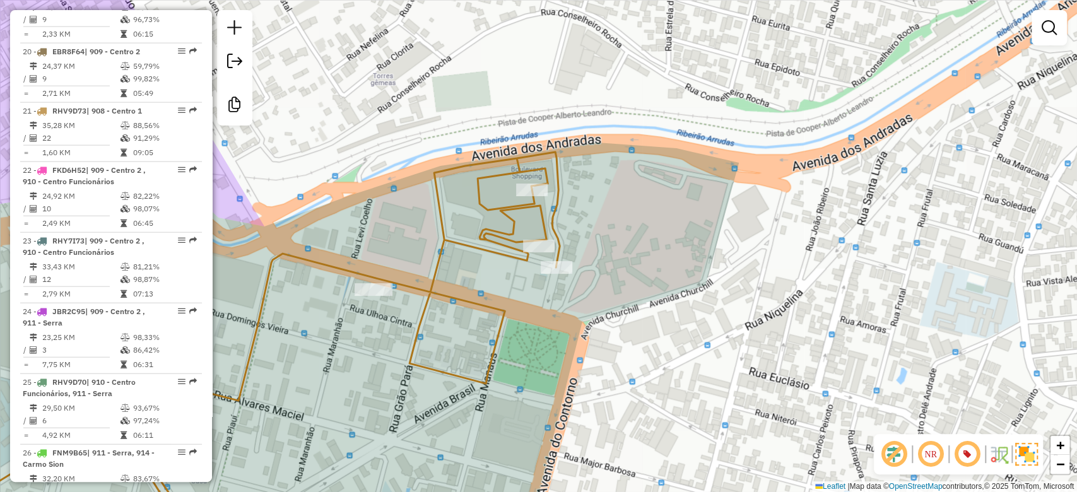
click at [538, 238] on icon at bounding box center [228, 346] width 663 height 389
select select "**********"
